Goal: Task Accomplishment & Management: Use online tool/utility

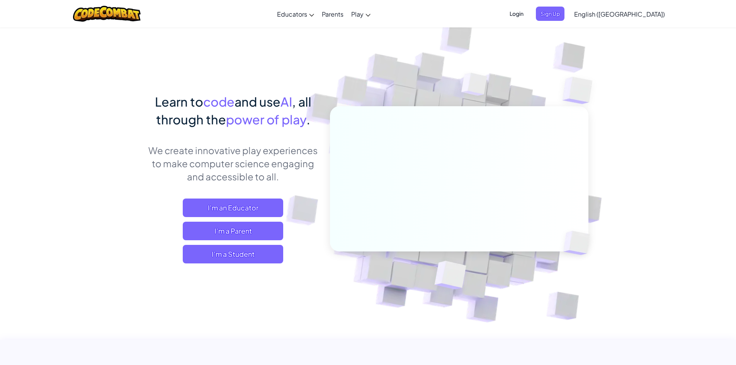
click at [206, 254] on span "I'm a Student" at bounding box center [233, 254] width 100 height 19
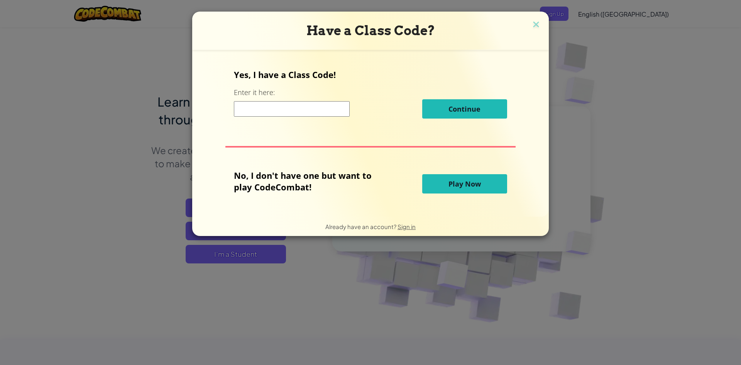
click at [432, 188] on button "Play Now" at bounding box center [464, 183] width 85 height 19
click at [452, 183] on span "Play Now" at bounding box center [465, 183] width 32 height 9
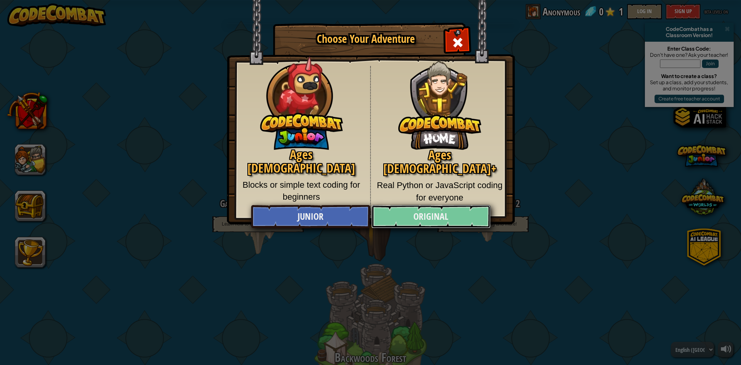
click at [395, 215] on link "Original" at bounding box center [430, 216] width 119 height 23
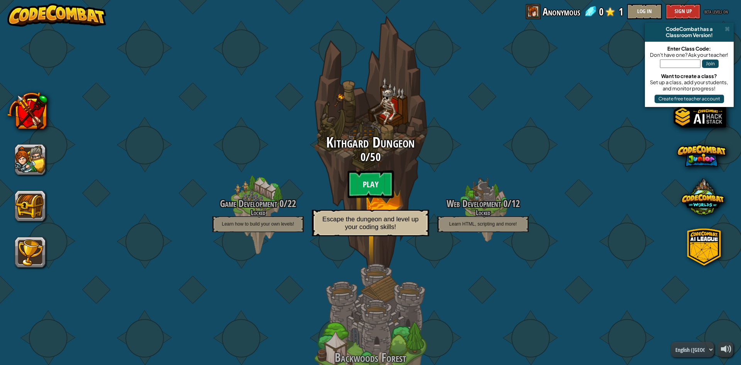
click at [361, 189] on btn "Play" at bounding box center [370, 184] width 46 height 28
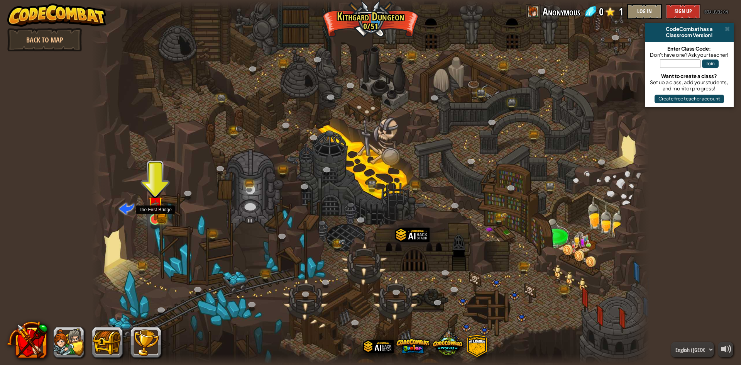
click at [160, 214] on img at bounding box center [155, 203] width 15 height 33
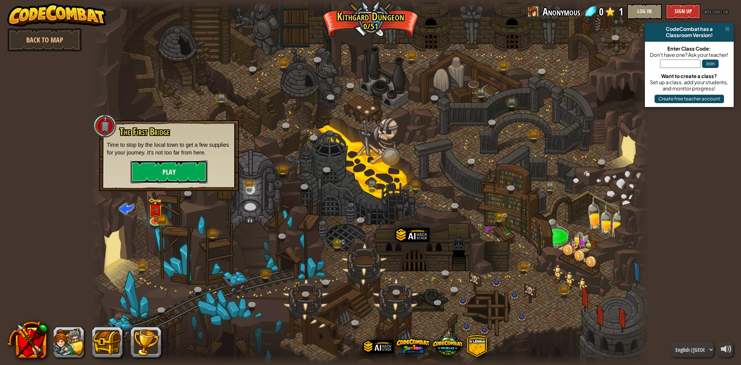
click at [167, 177] on button "Play" at bounding box center [168, 171] width 77 height 23
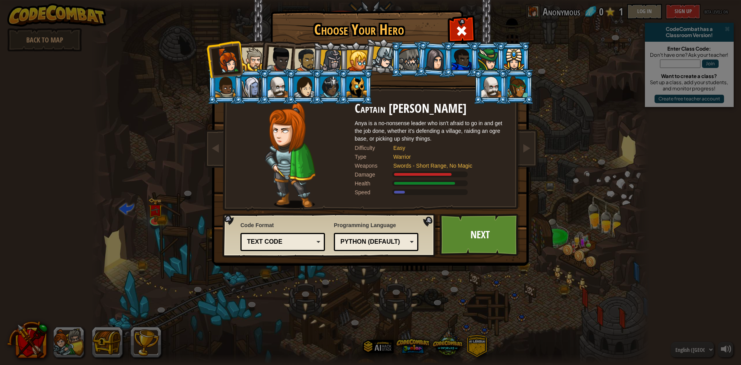
click at [259, 56] on div at bounding box center [254, 59] width 24 height 24
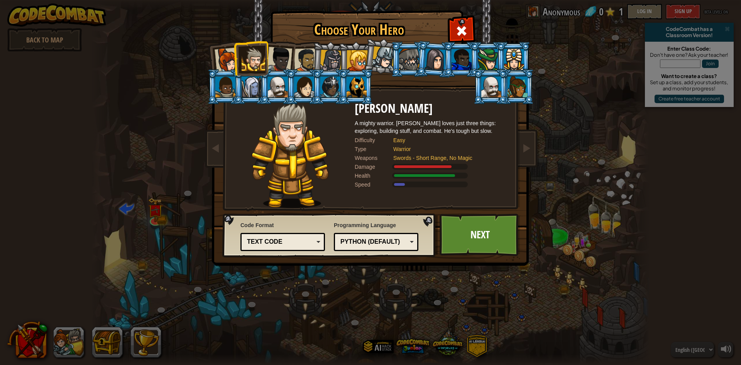
click at [279, 53] on div at bounding box center [279, 59] width 25 height 25
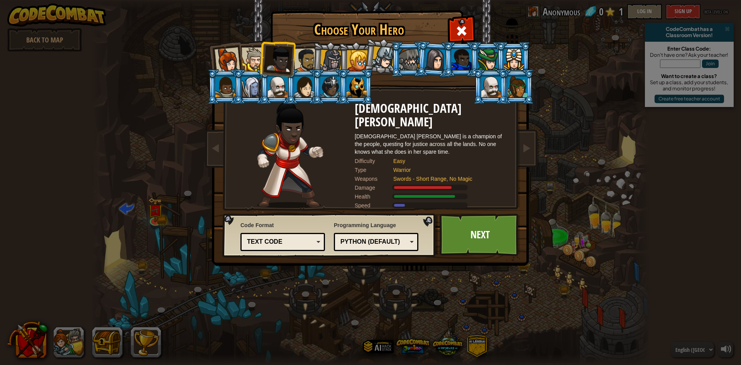
click at [284, 81] on div at bounding box center [278, 86] width 20 height 21
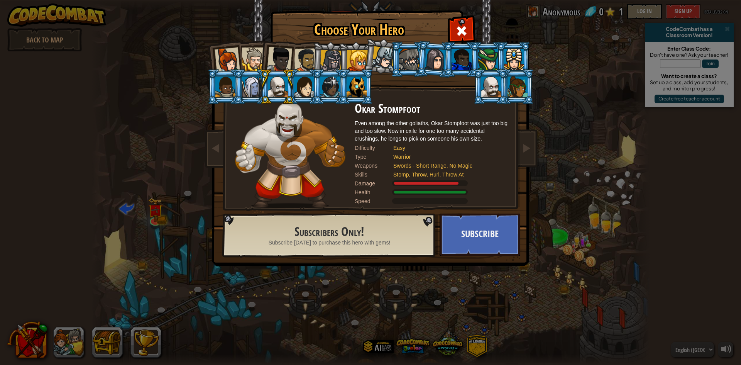
click at [282, 51] on div at bounding box center [279, 59] width 25 height 25
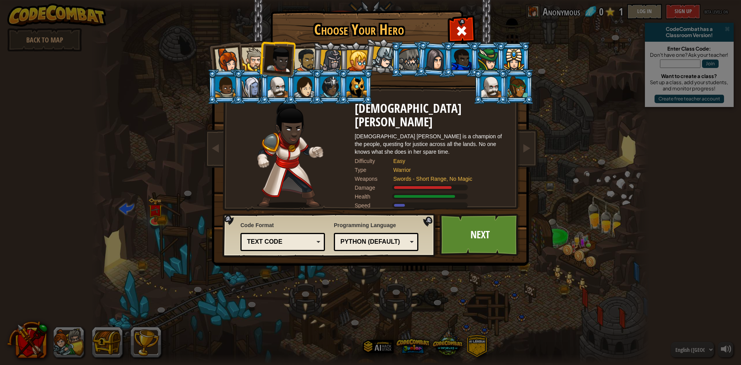
click at [384, 59] on div at bounding box center [383, 57] width 23 height 23
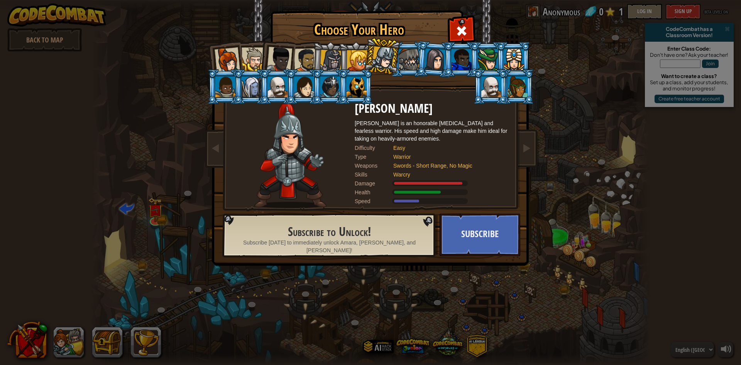
click at [359, 66] on div at bounding box center [357, 60] width 21 height 21
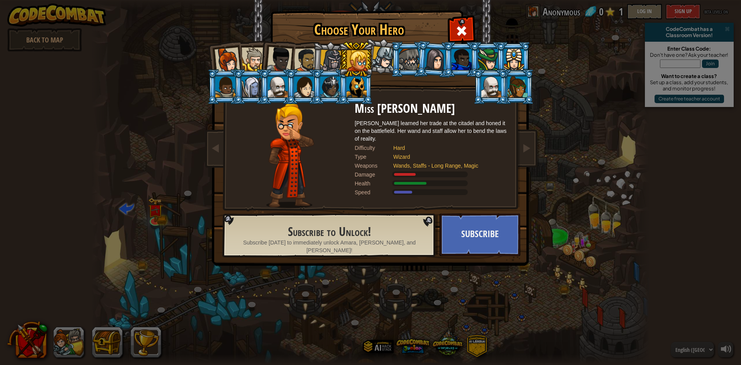
click at [337, 71] on li at bounding box center [329, 86] width 35 height 35
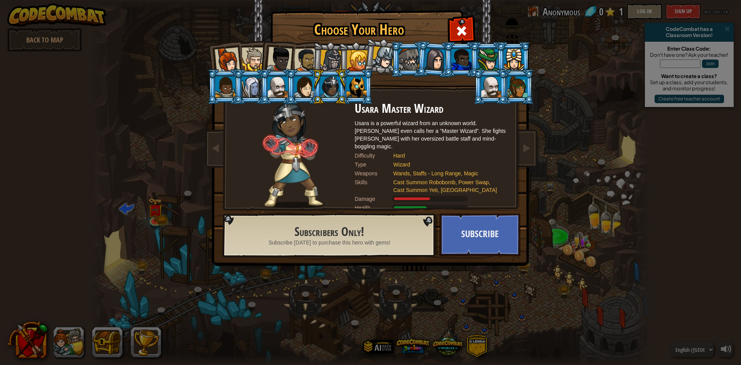
click at [300, 68] on div at bounding box center [306, 60] width 24 height 24
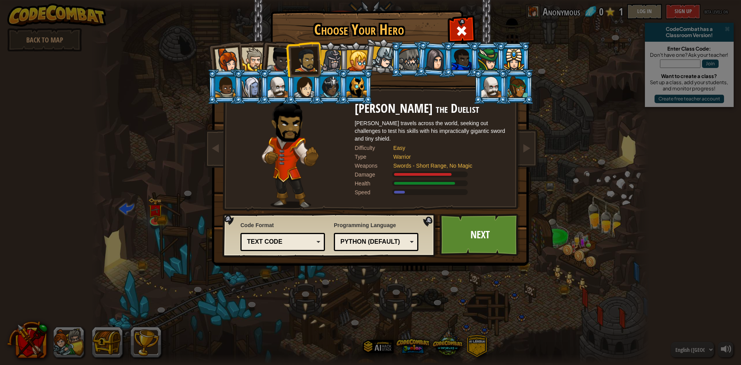
click at [274, 57] on div at bounding box center [279, 59] width 25 height 25
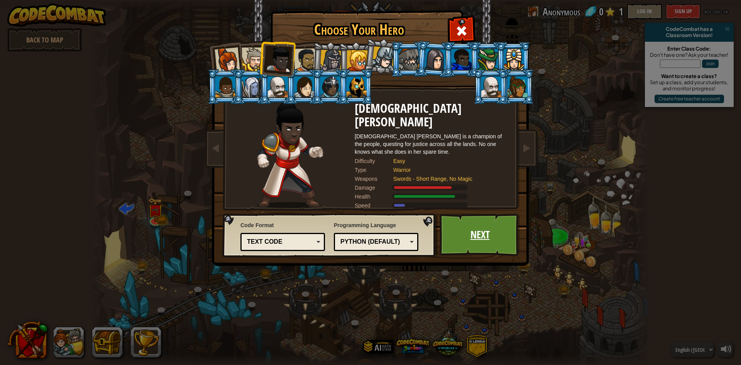
click at [464, 232] on link "Next" at bounding box center [480, 235] width 81 height 42
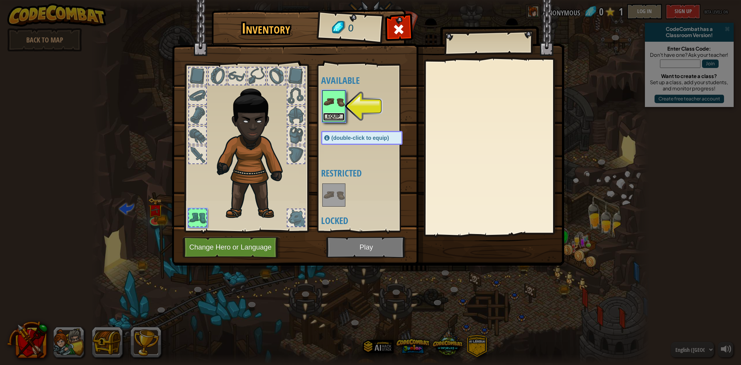
click at [330, 113] on button "Equip" at bounding box center [334, 117] width 22 height 8
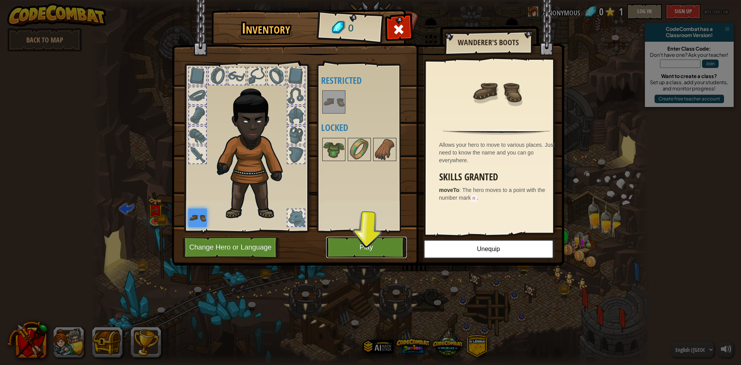
click at [361, 252] on button "Play" at bounding box center [366, 247] width 81 height 21
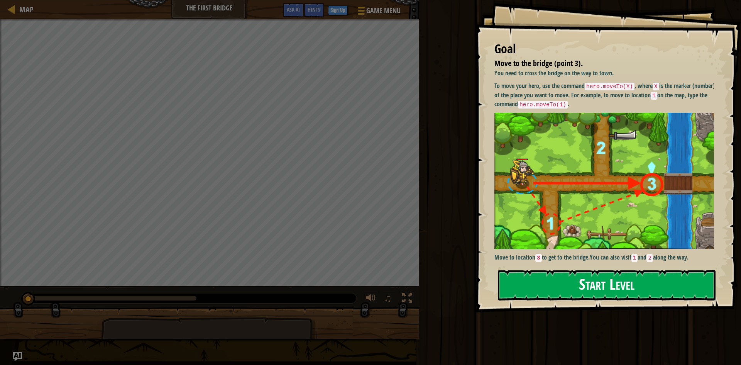
click at [542, 278] on button "Start Level" at bounding box center [607, 285] width 218 height 31
